Goal: Transaction & Acquisition: Purchase product/service

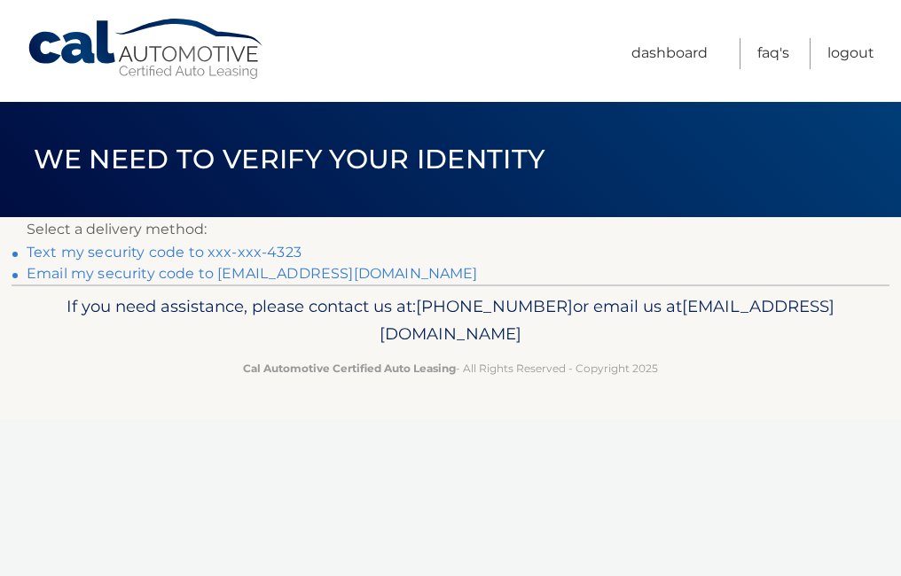
click at [215, 274] on link "Email my security code to [EMAIL_ADDRESS][DOMAIN_NAME]" at bounding box center [252, 273] width 451 height 17
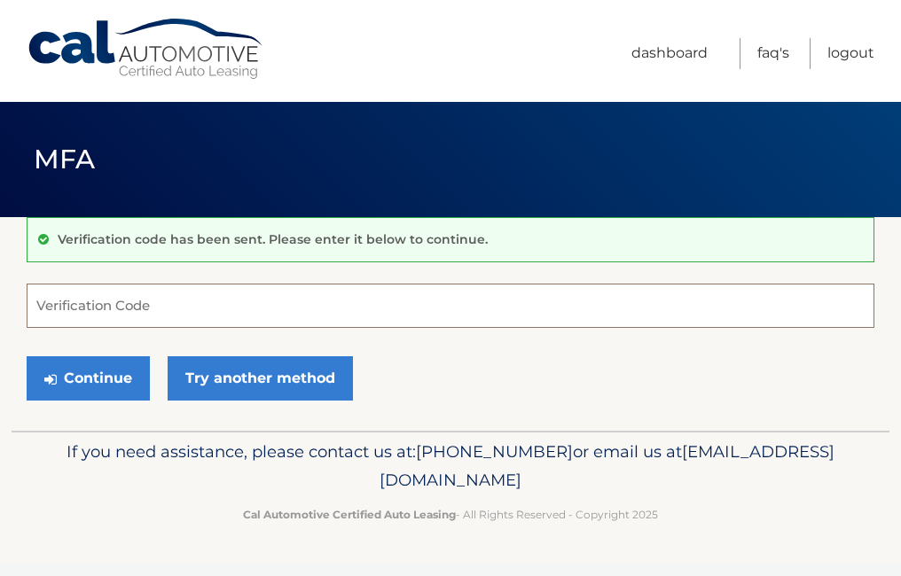
click at [192, 301] on input "Verification Code" at bounding box center [451, 306] width 848 height 44
type input "172623"
click at [27, 356] on button "Continue" at bounding box center [88, 378] width 123 height 44
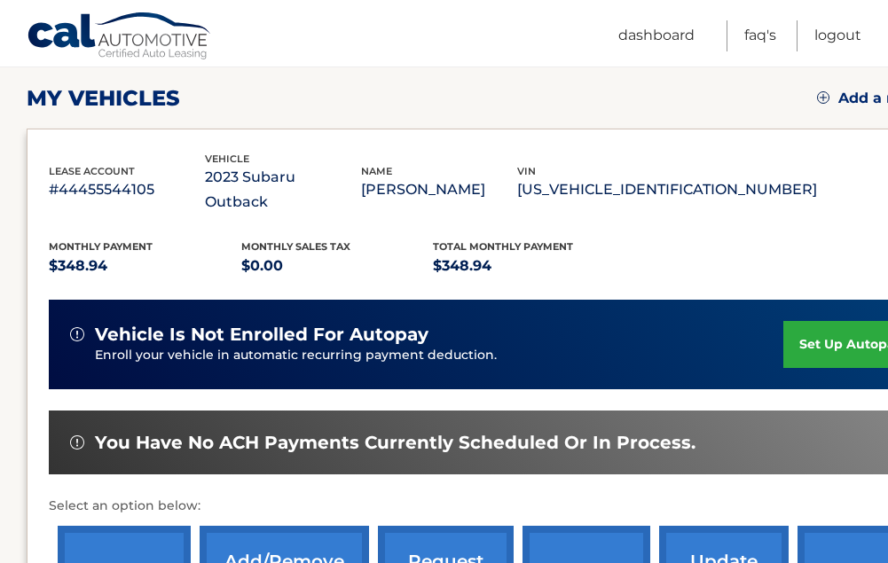
scroll to position [355, 0]
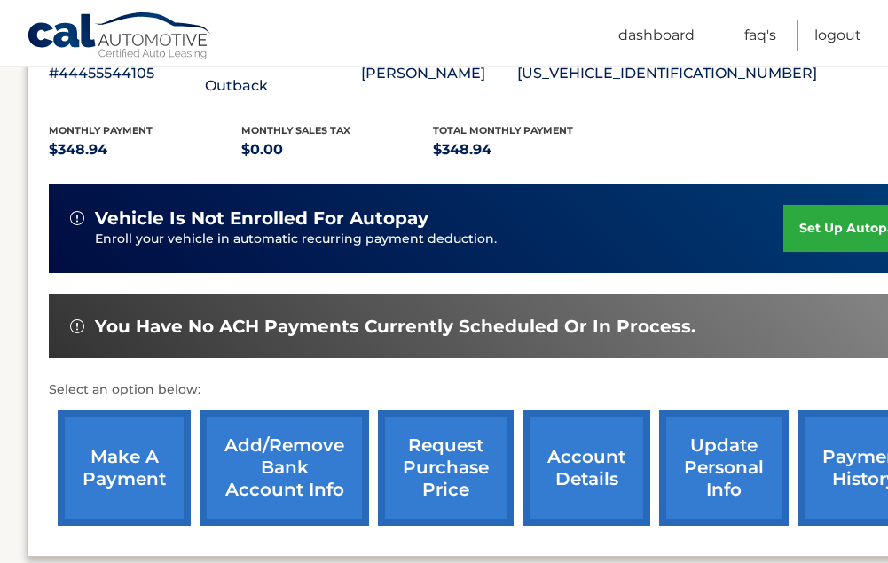
click at [101, 427] on link "make a payment" at bounding box center [124, 468] width 133 height 116
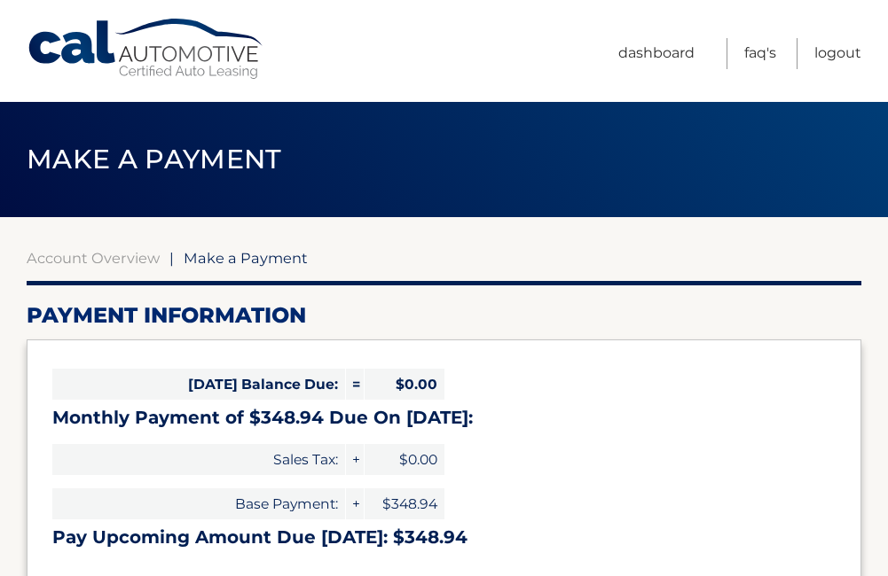
select select "YzVhODAwNDUtNWU1Yi00ZDQ3LWJhNDYtNGY4NGU5ZTkwNjdi"
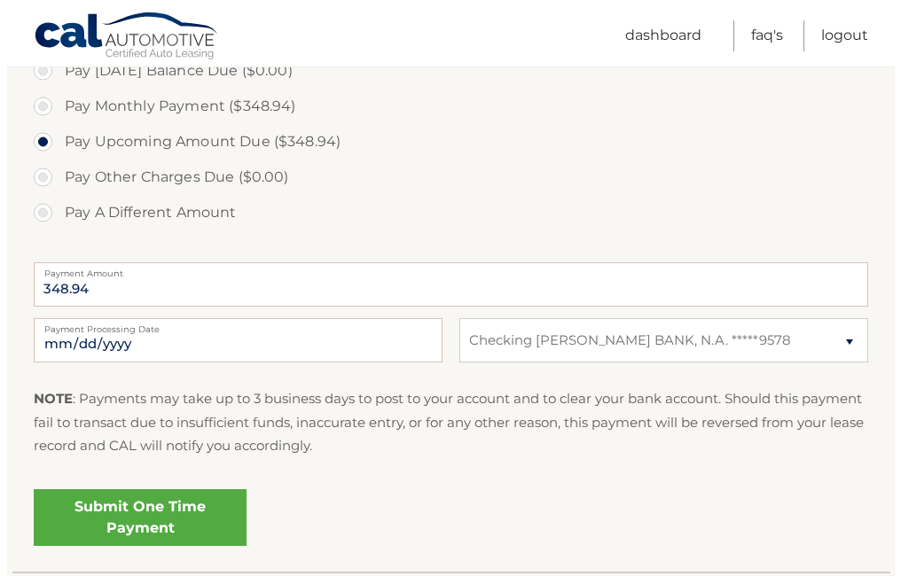
scroll to position [621, 0]
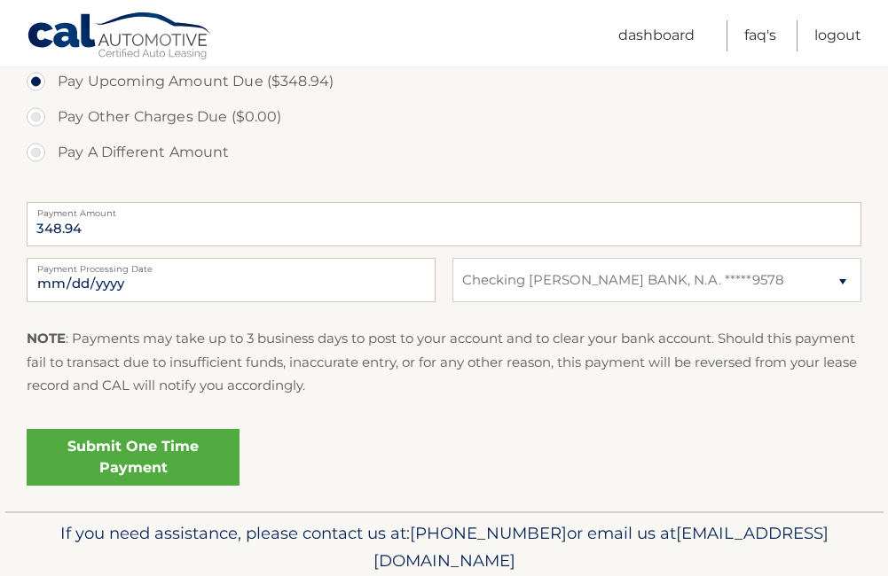
click at [166, 466] on link "Submit One Time Payment" at bounding box center [133, 457] width 213 height 57
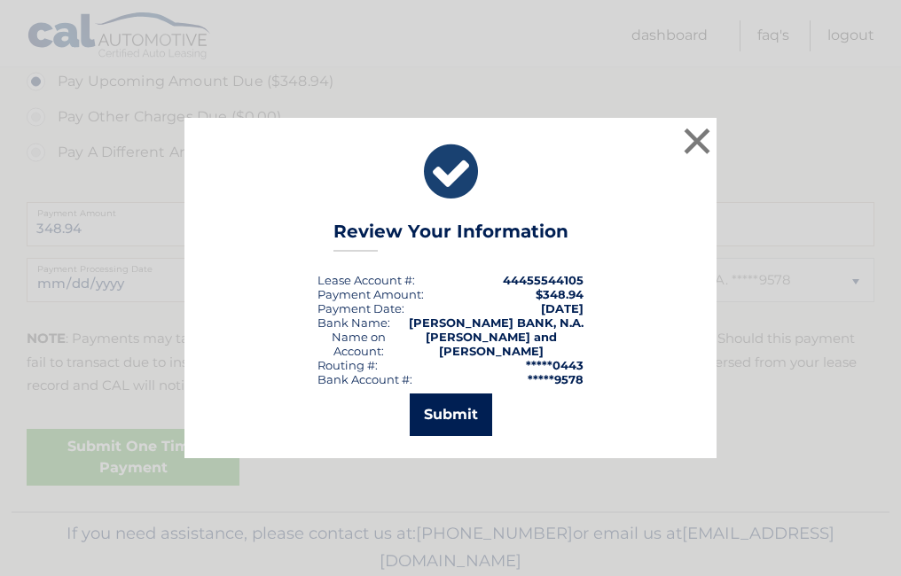
click at [447, 416] on button "Submit" at bounding box center [451, 415] width 82 height 43
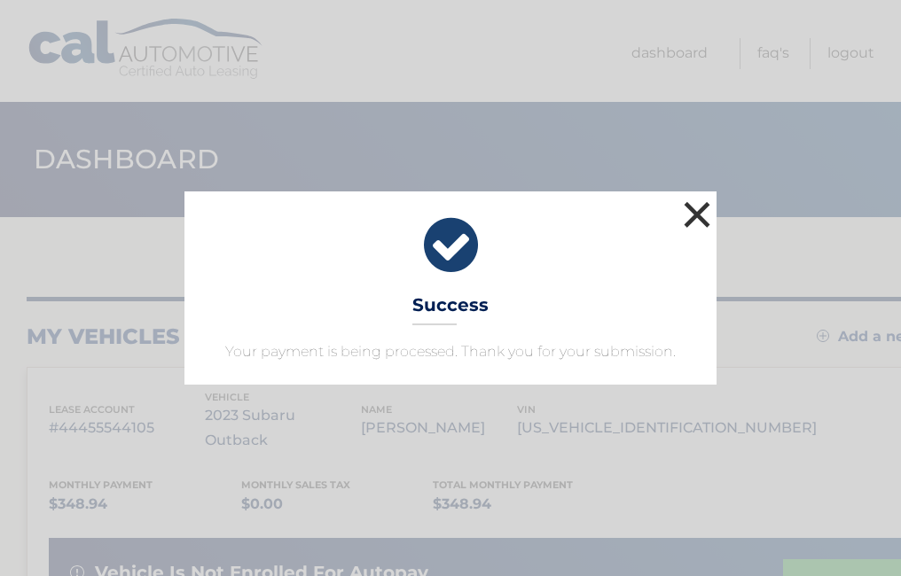
click at [699, 201] on button "×" at bounding box center [696, 214] width 35 height 35
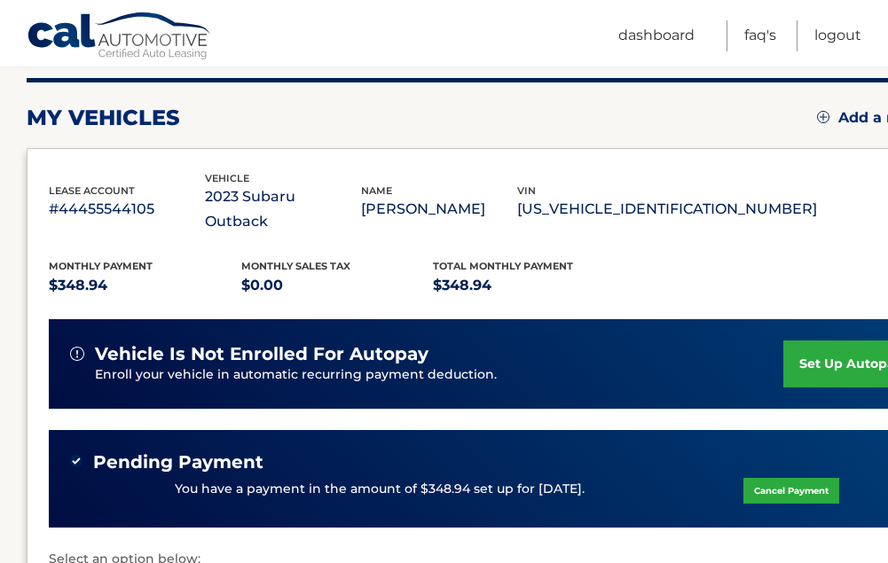
scroll to position [266, 0]
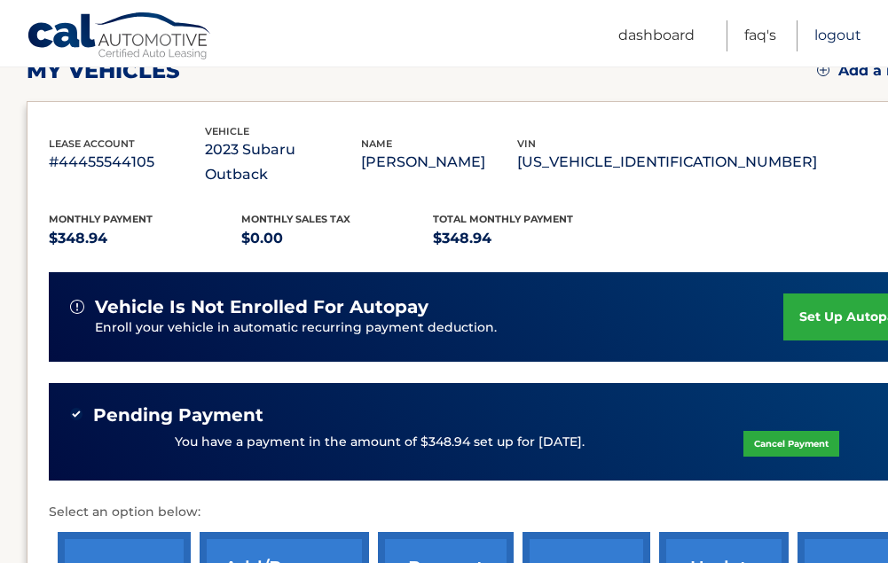
click at [818, 35] on link "Logout" at bounding box center [837, 35] width 47 height 31
